Goal: Transaction & Acquisition: Purchase product/service

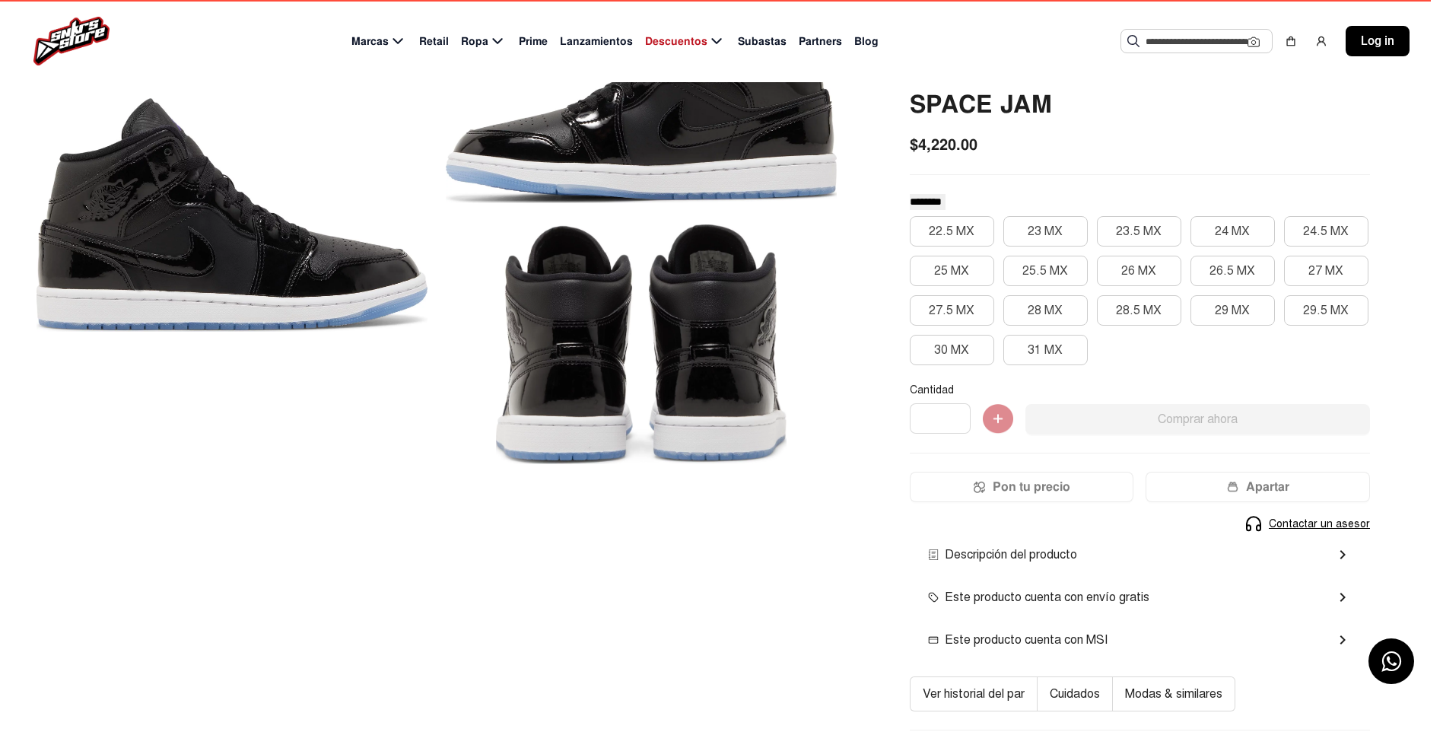
scroll to position [152, 0]
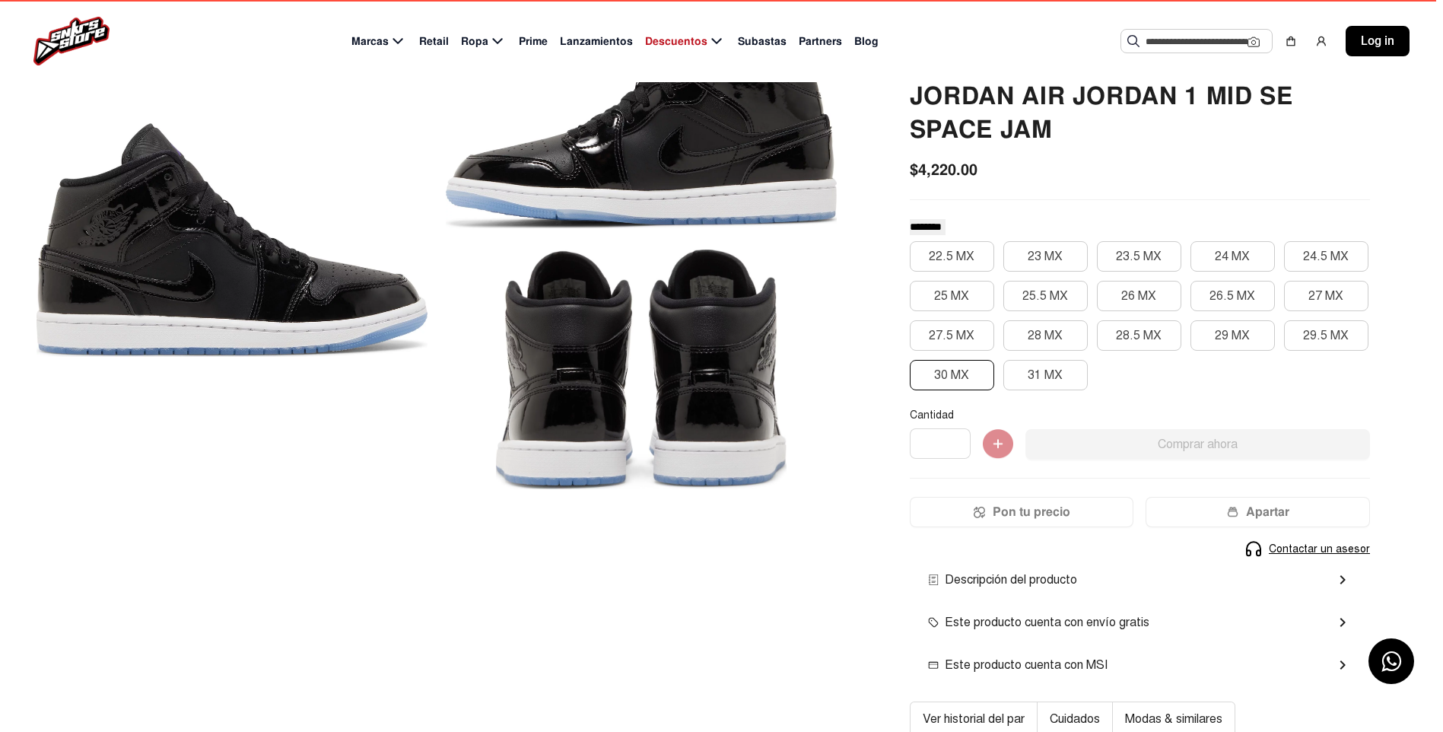
click at [962, 375] on button "30 MX" at bounding box center [952, 375] width 84 height 30
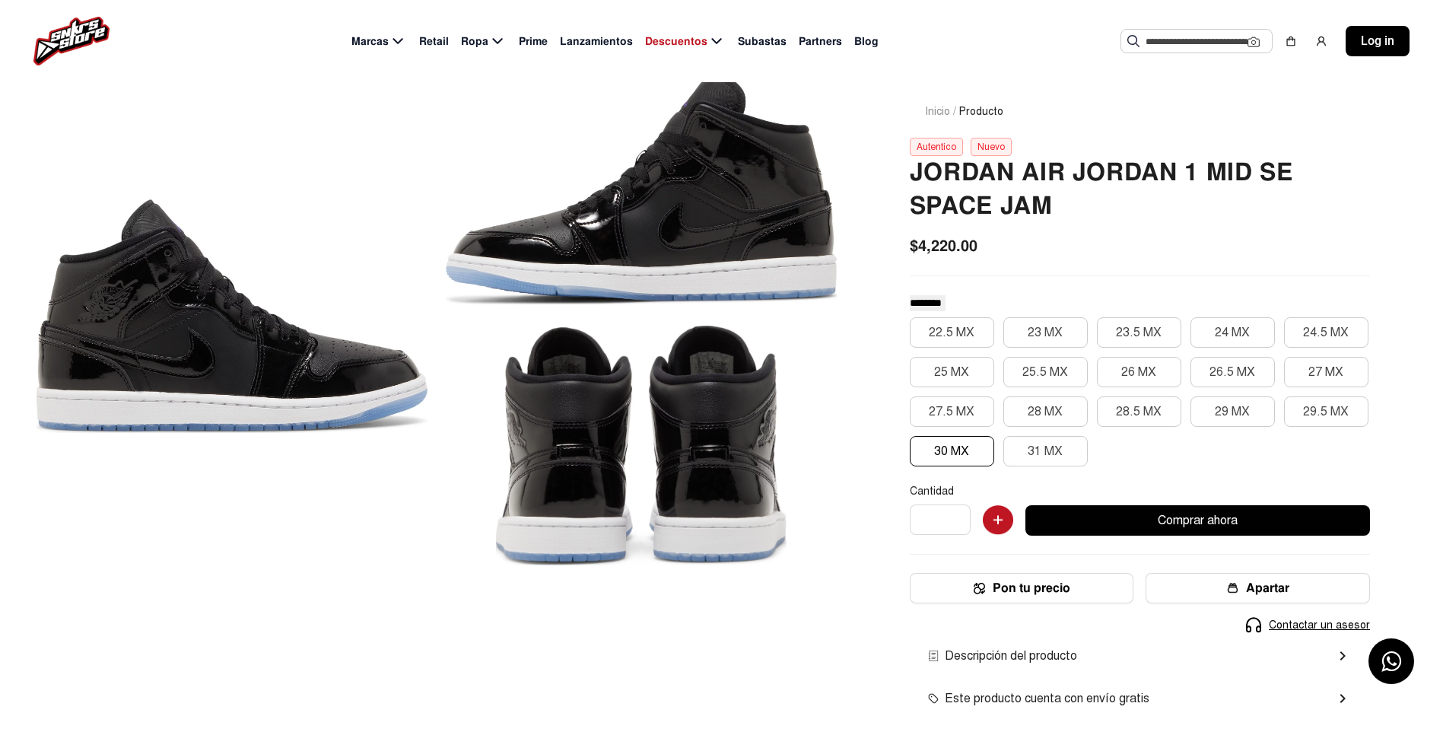
scroll to position [0, 0]
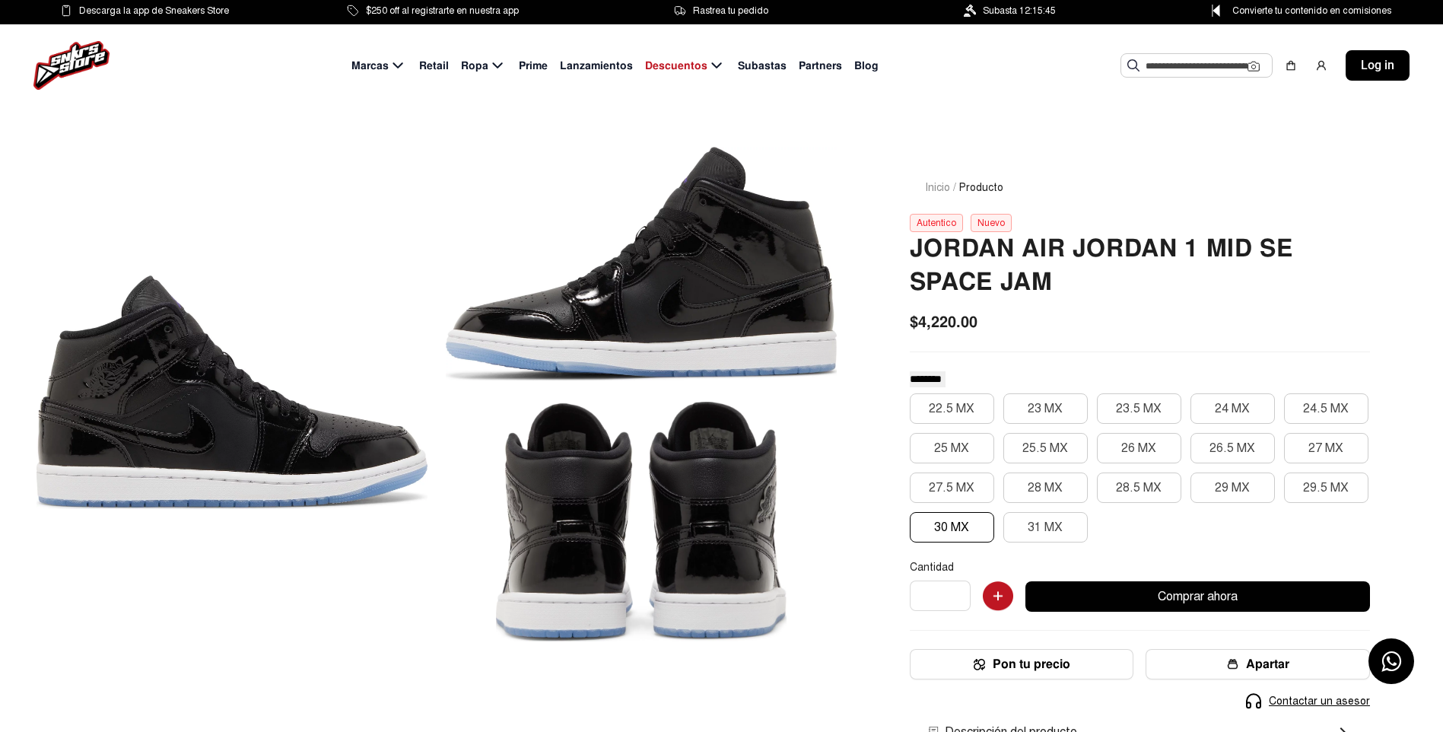
click at [1202, 593] on button "Comprar ahora" at bounding box center [1197, 596] width 345 height 30
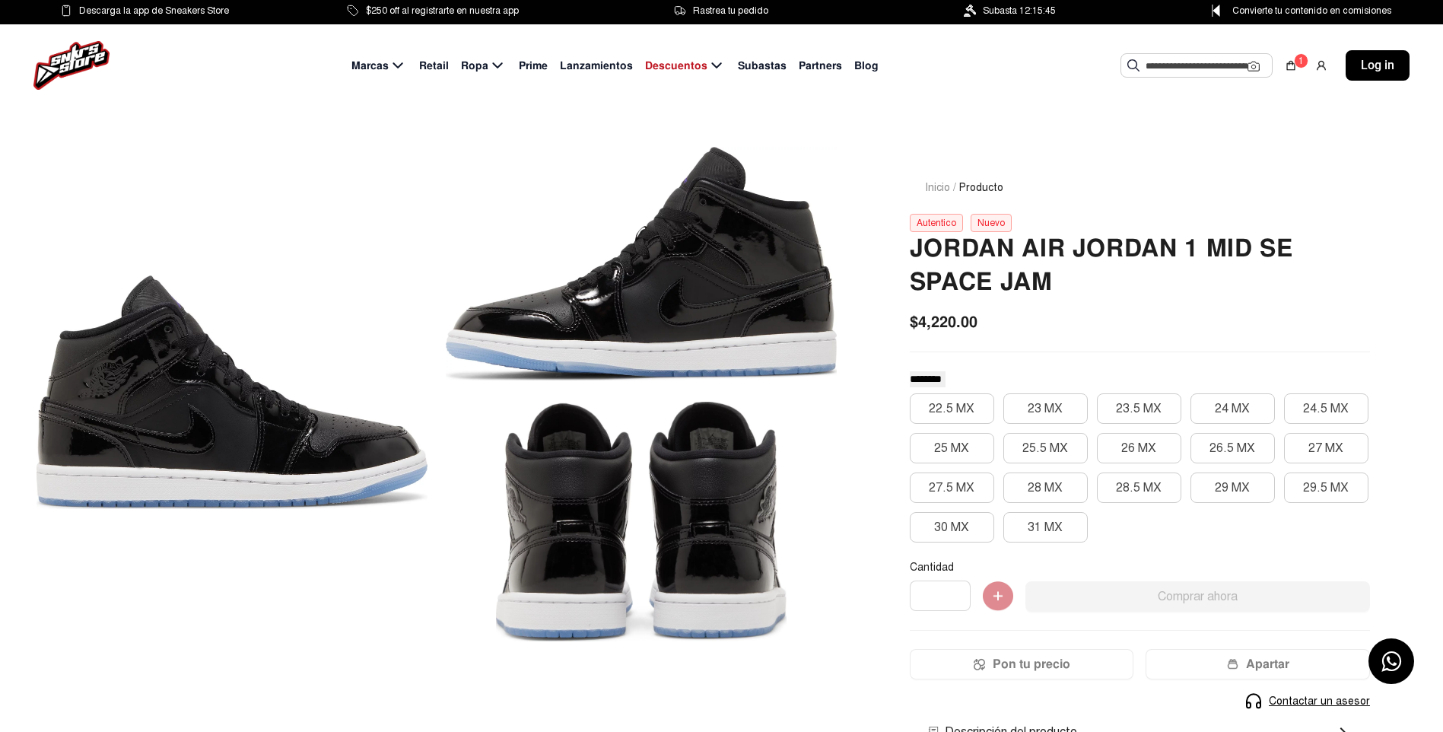
click at [933, 223] on div "Autentico" at bounding box center [936, 223] width 53 height 18
click at [981, 223] on div "Nuevo" at bounding box center [991, 223] width 41 height 18
click at [983, 223] on div "Nuevo" at bounding box center [991, 223] width 41 height 18
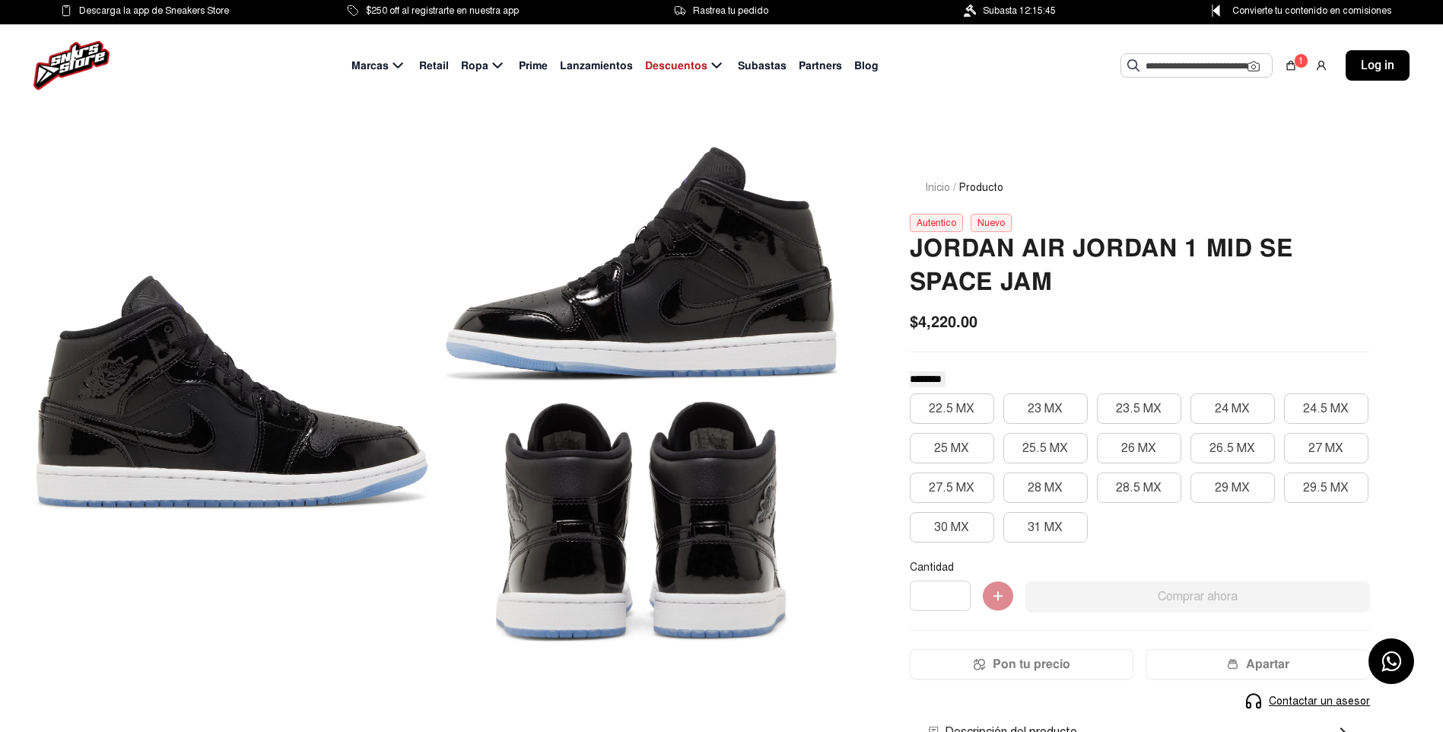
drag, startPoint x: 983, startPoint y: 223, endPoint x: 947, endPoint y: 215, distance: 36.6
click at [947, 215] on div "Autentico" at bounding box center [936, 223] width 53 height 18
click at [1083, 215] on div "Autentico Nuevo" at bounding box center [1140, 223] width 460 height 18
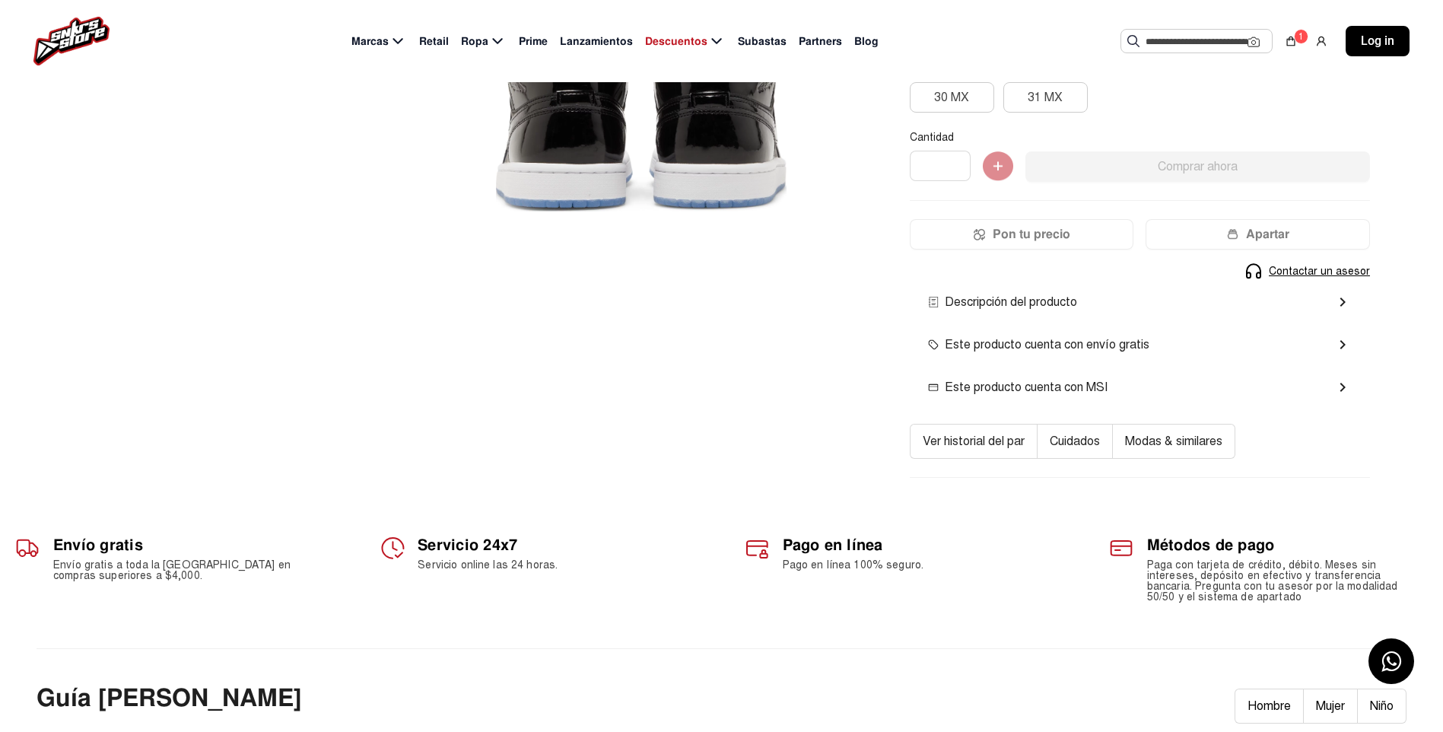
scroll to position [456, 0]
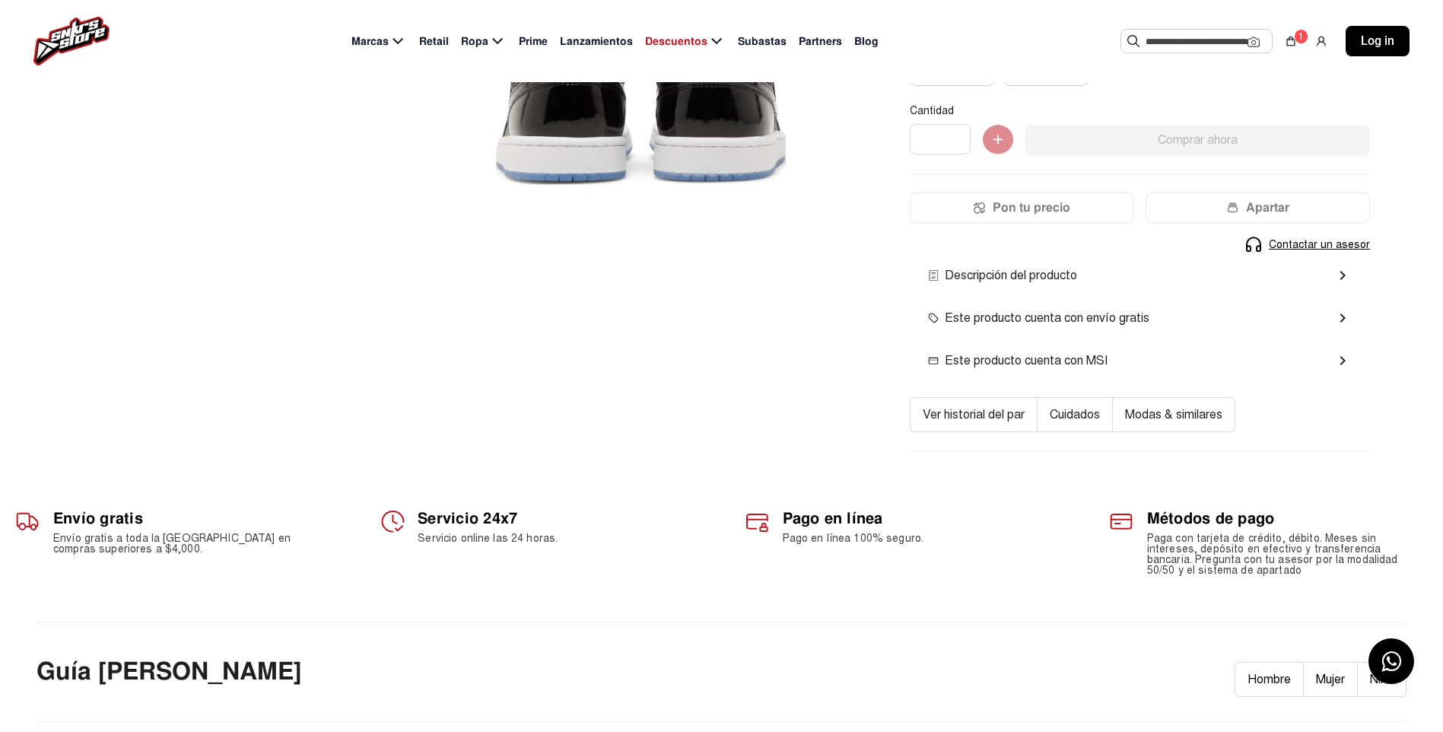
click at [1342, 273] on mat-icon "chevron_right" at bounding box center [1343, 275] width 18 height 18
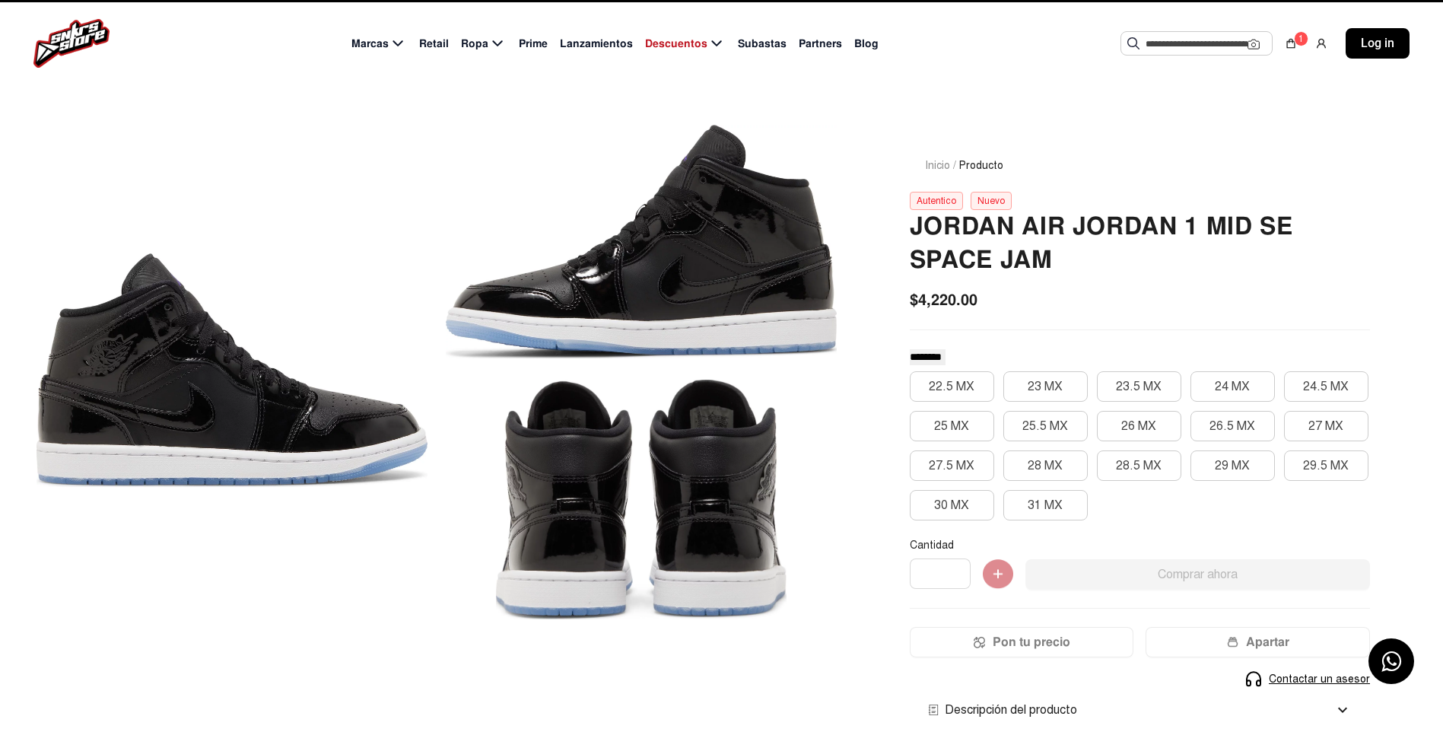
scroll to position [0, 0]
